Goal: Book appointment/travel/reservation

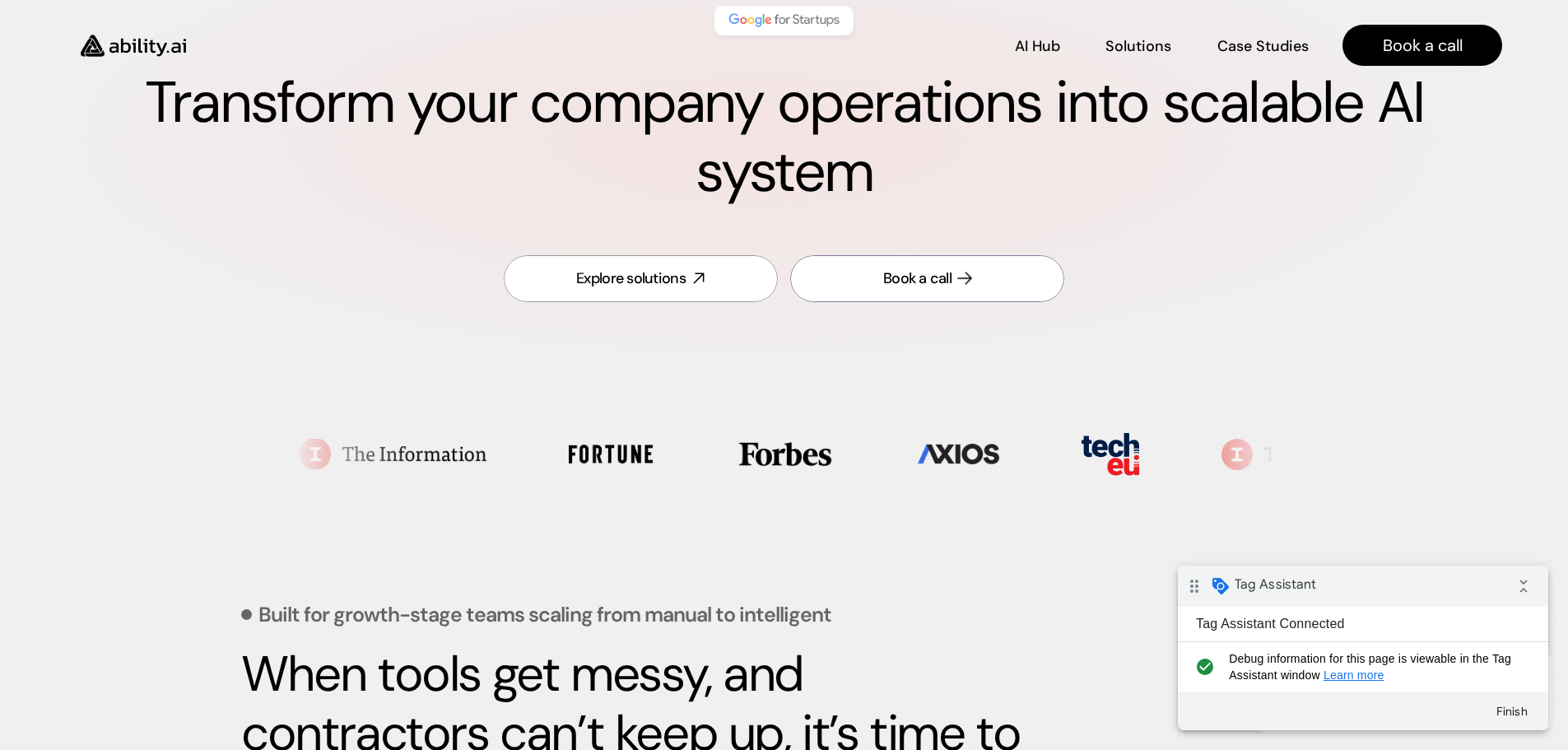
click at [945, 273] on div "Book a call" at bounding box center [917, 278] width 69 height 20
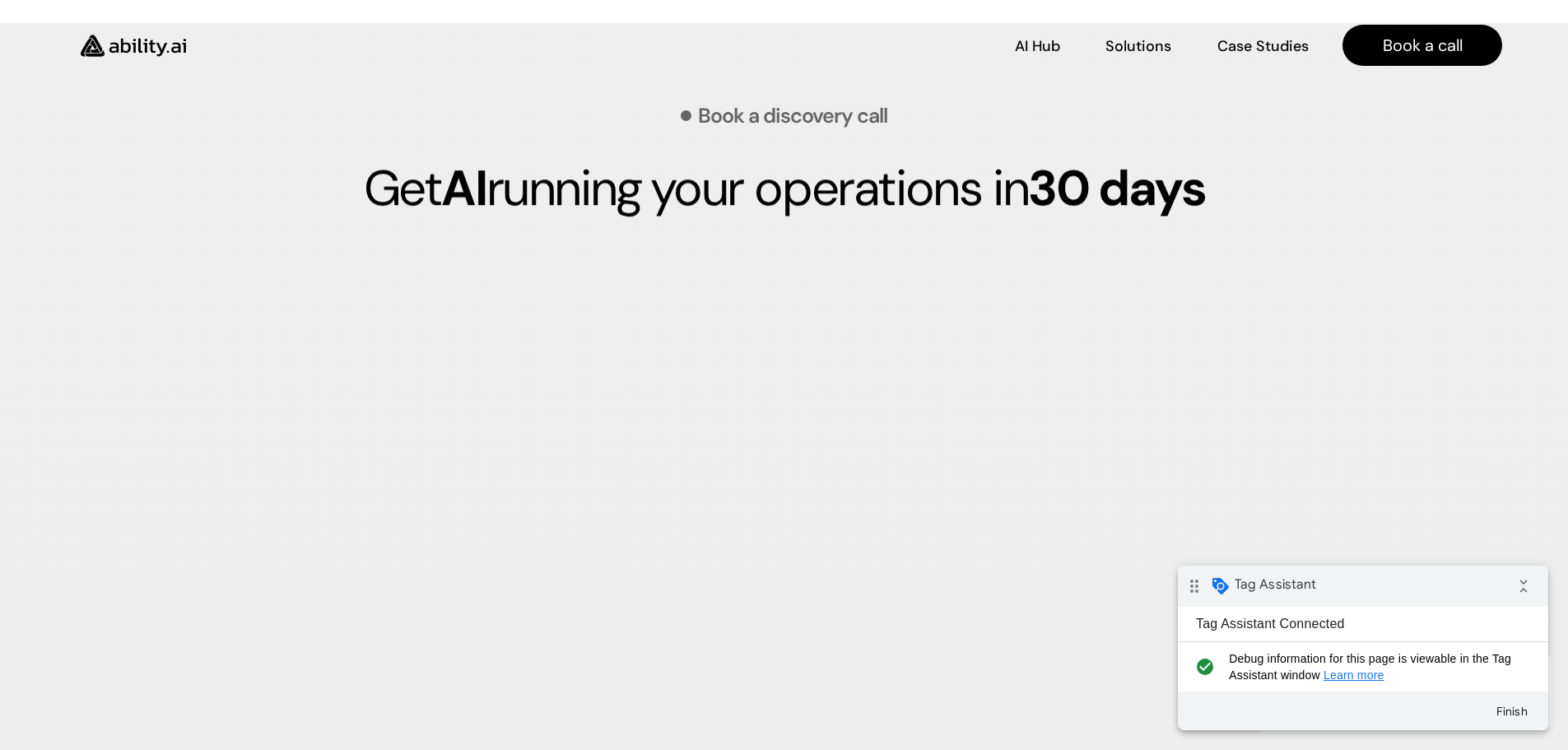
scroll to position [4375, 0]
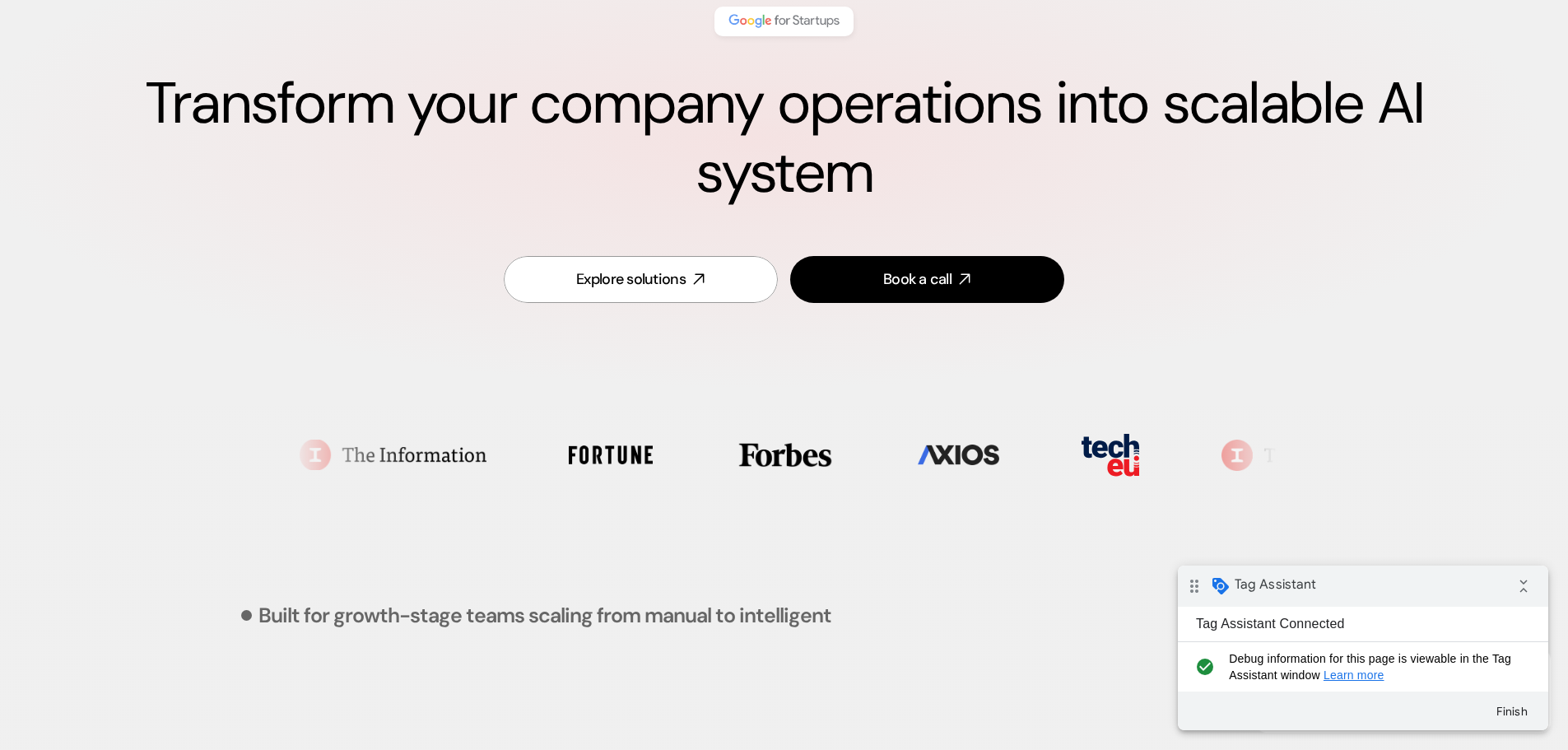
scroll to position [165, 0]
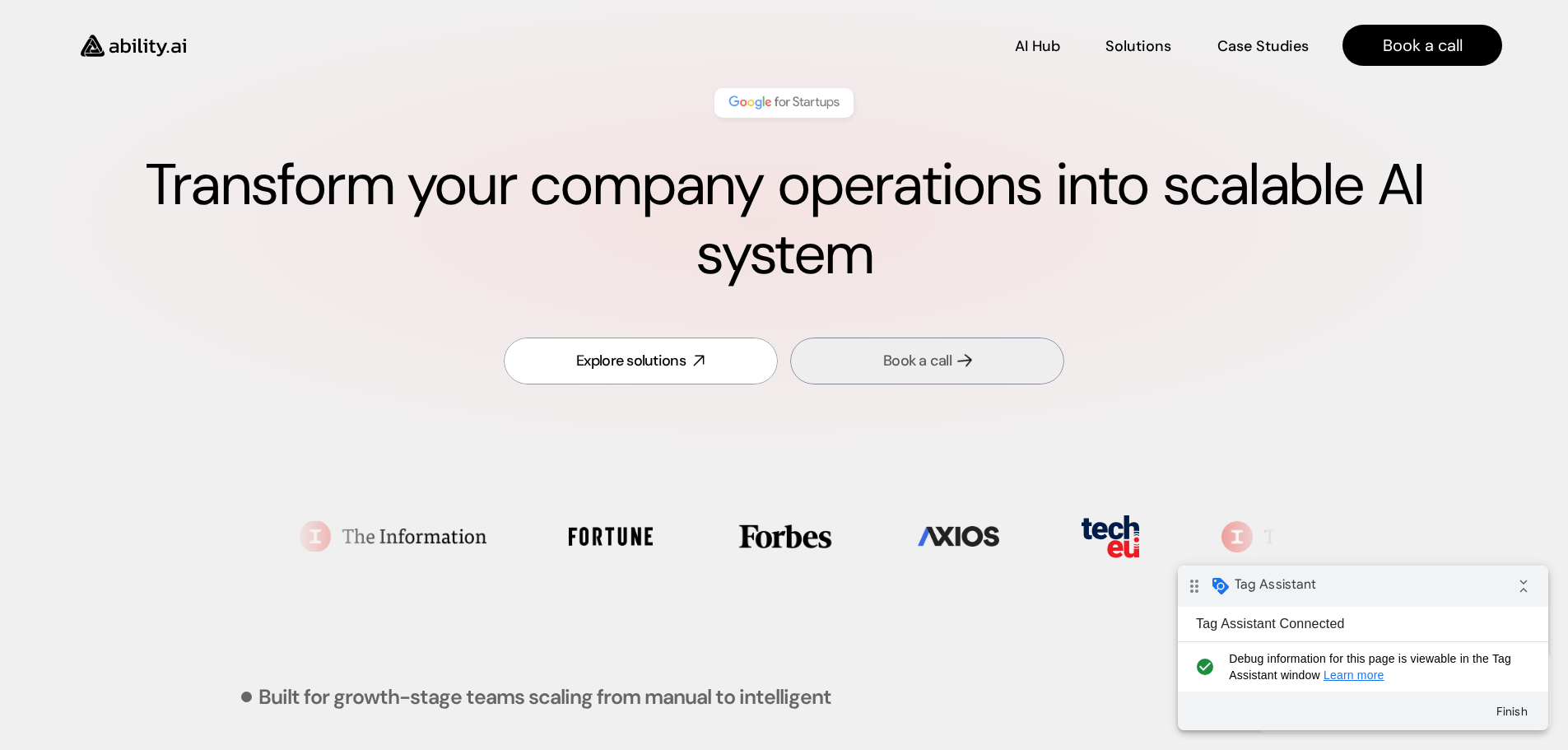
click at [911, 353] on div "Book a call" at bounding box center [917, 361] width 69 height 20
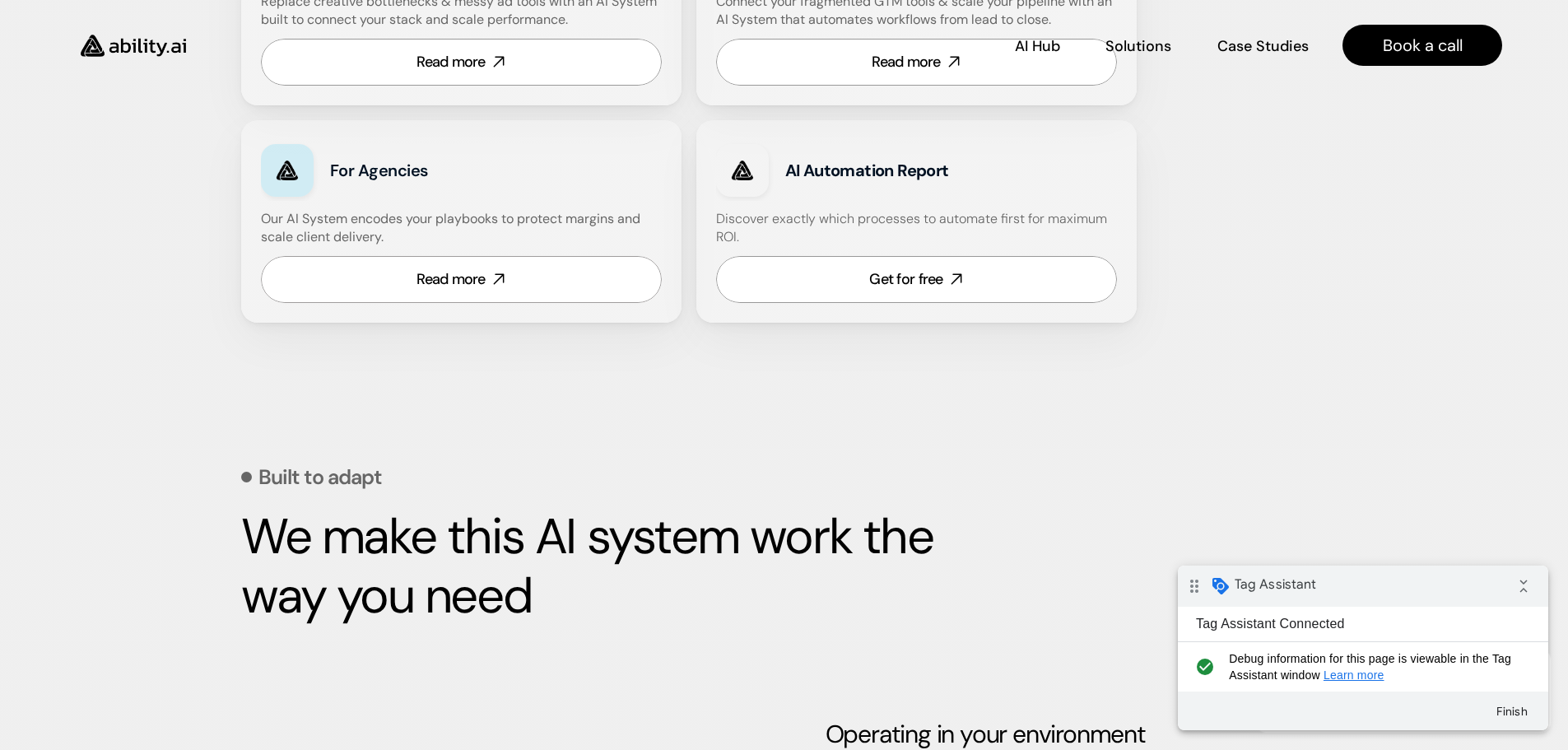
scroll to position [1161, 0]
click at [145, 50] on img at bounding box center [133, 45] width 135 height 52
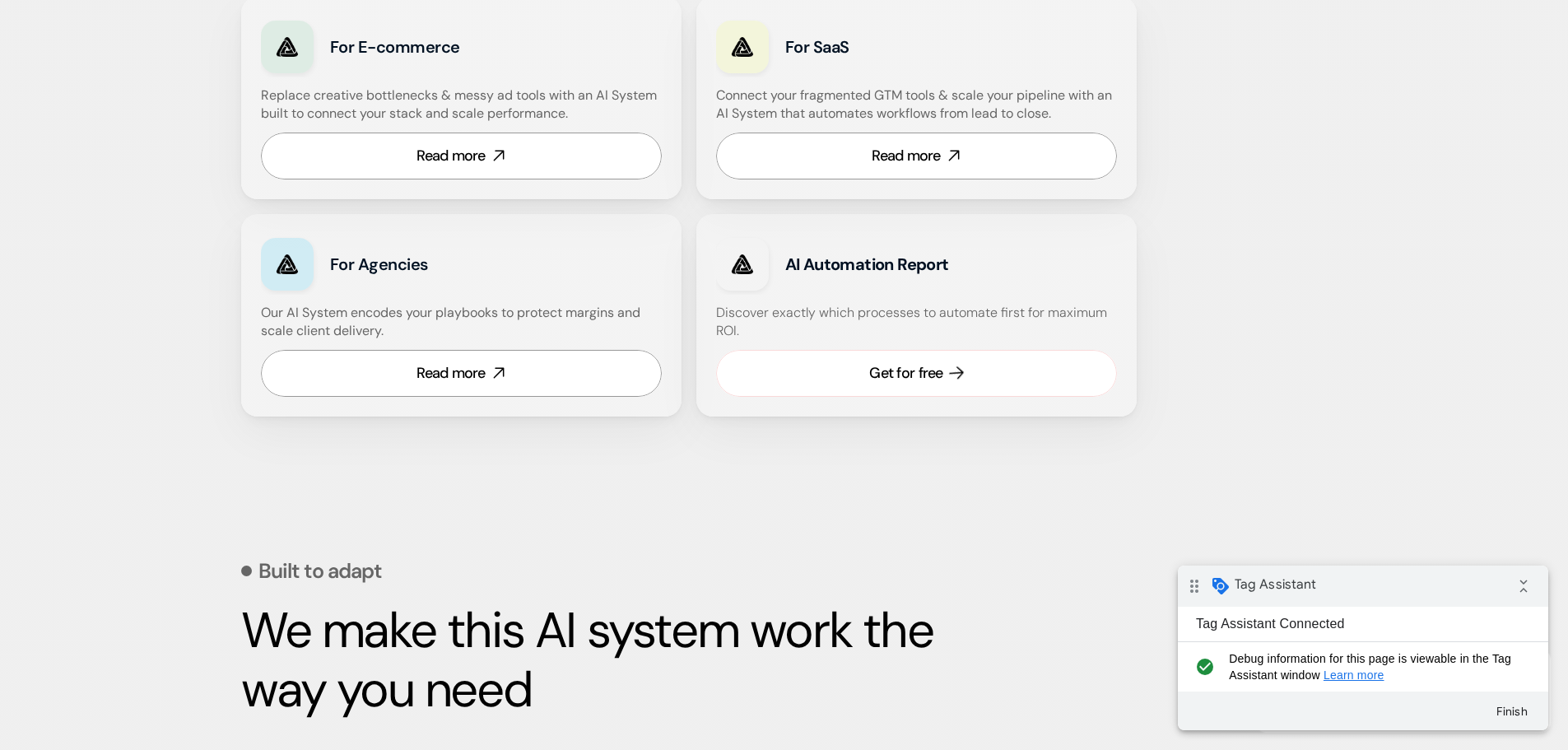
scroll to position [1070, 0]
click at [870, 368] on div "Get for free" at bounding box center [905, 371] width 73 height 20
